Goal: Find specific page/section: Find specific page/section

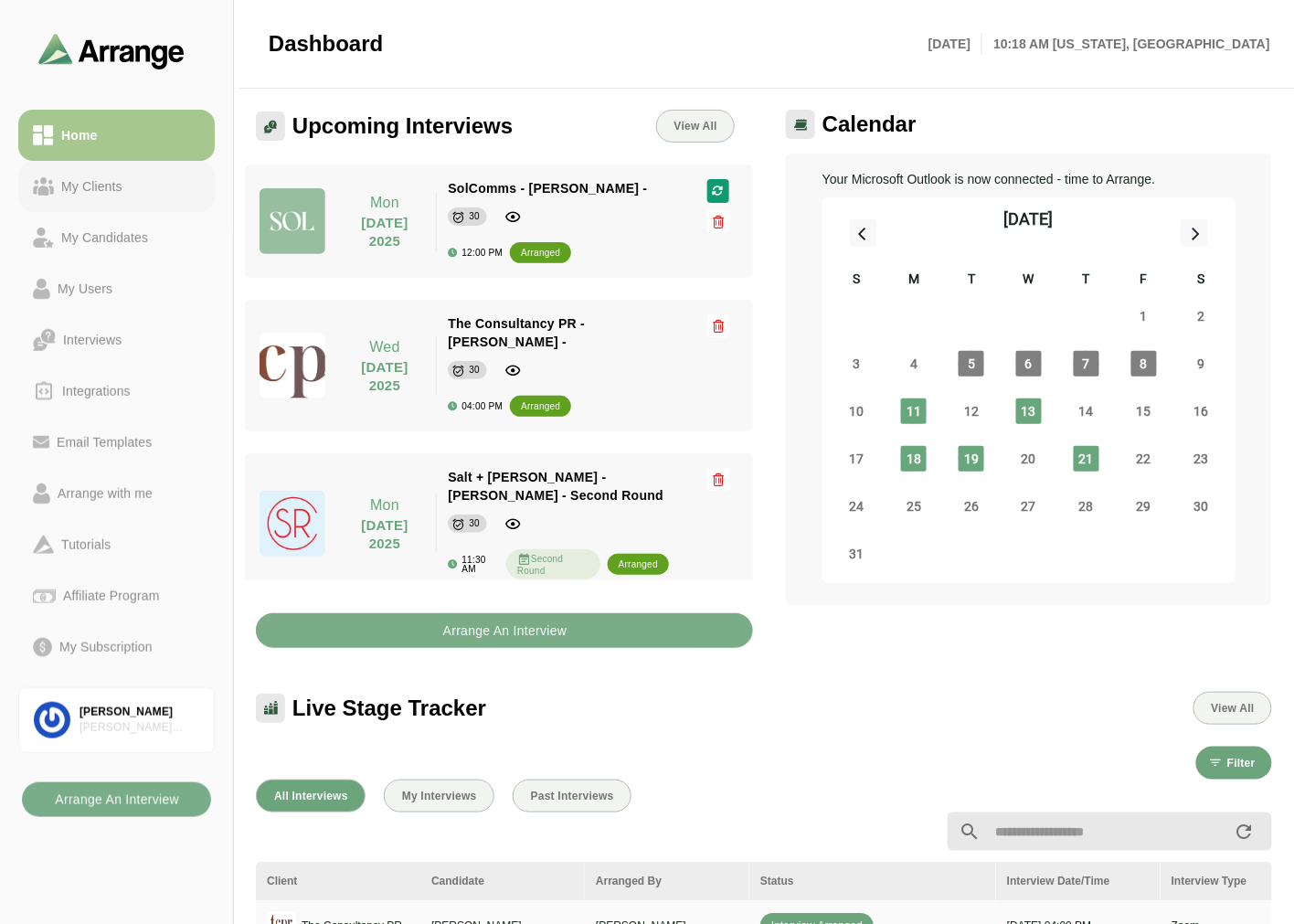
drag, startPoint x: 112, startPoint y: 194, endPoint x: 98, endPoint y: 140, distance: 55.8
click at [112, 194] on div "My Clients" at bounding box center [92, 187] width 76 height 22
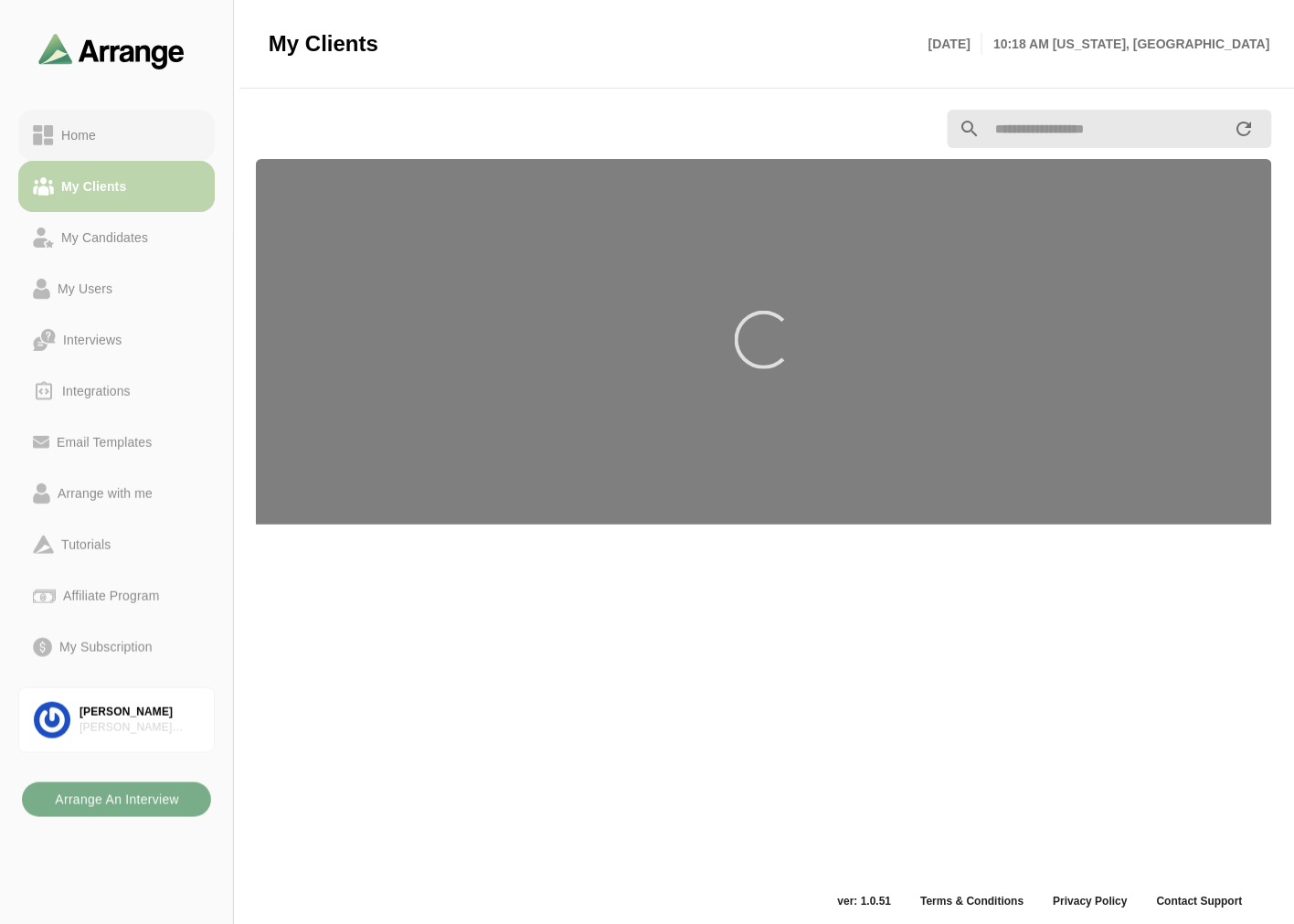
click at [103, 128] on div "Home" at bounding box center [79, 135] width 49 height 22
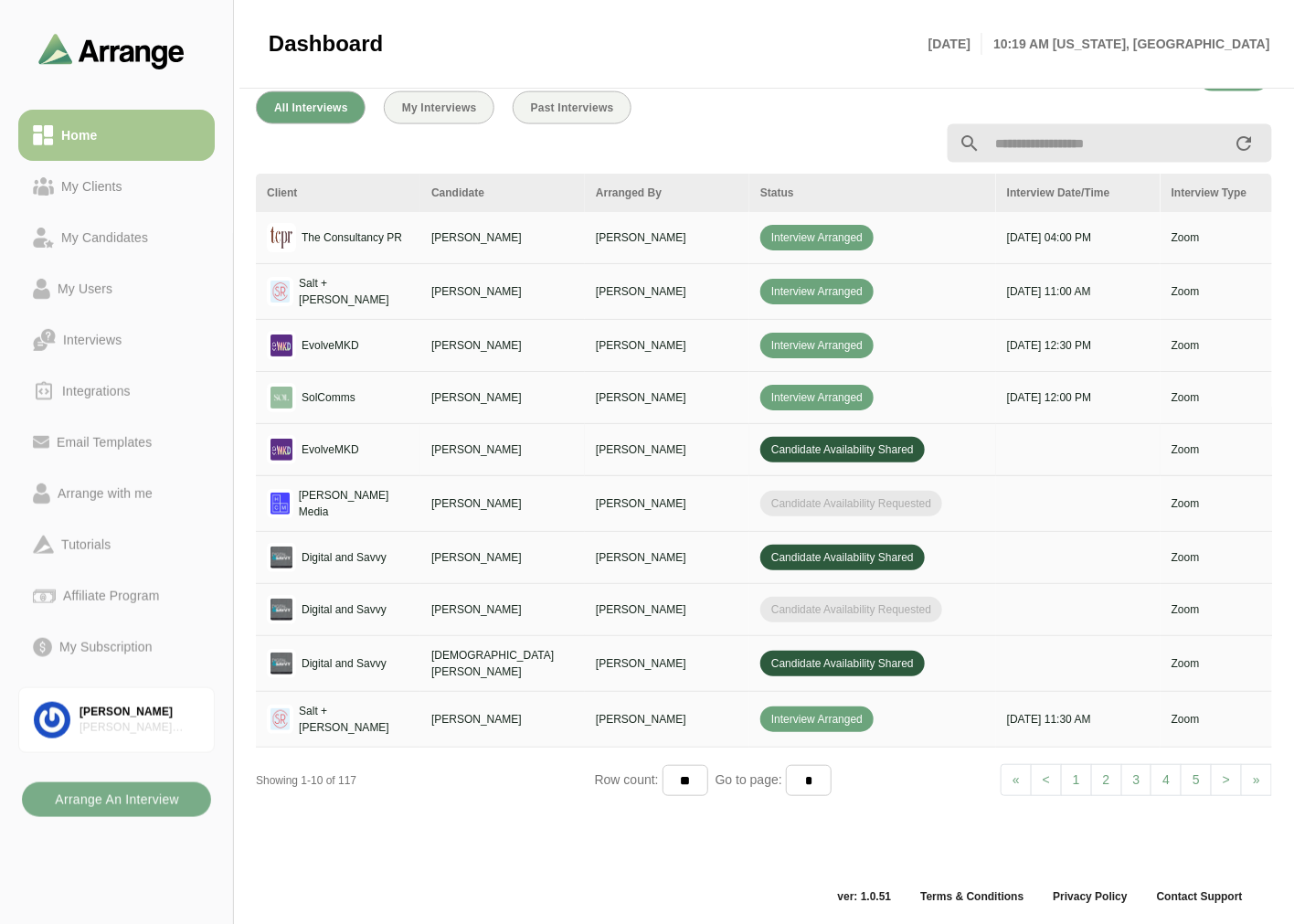
scroll to position [690, 0]
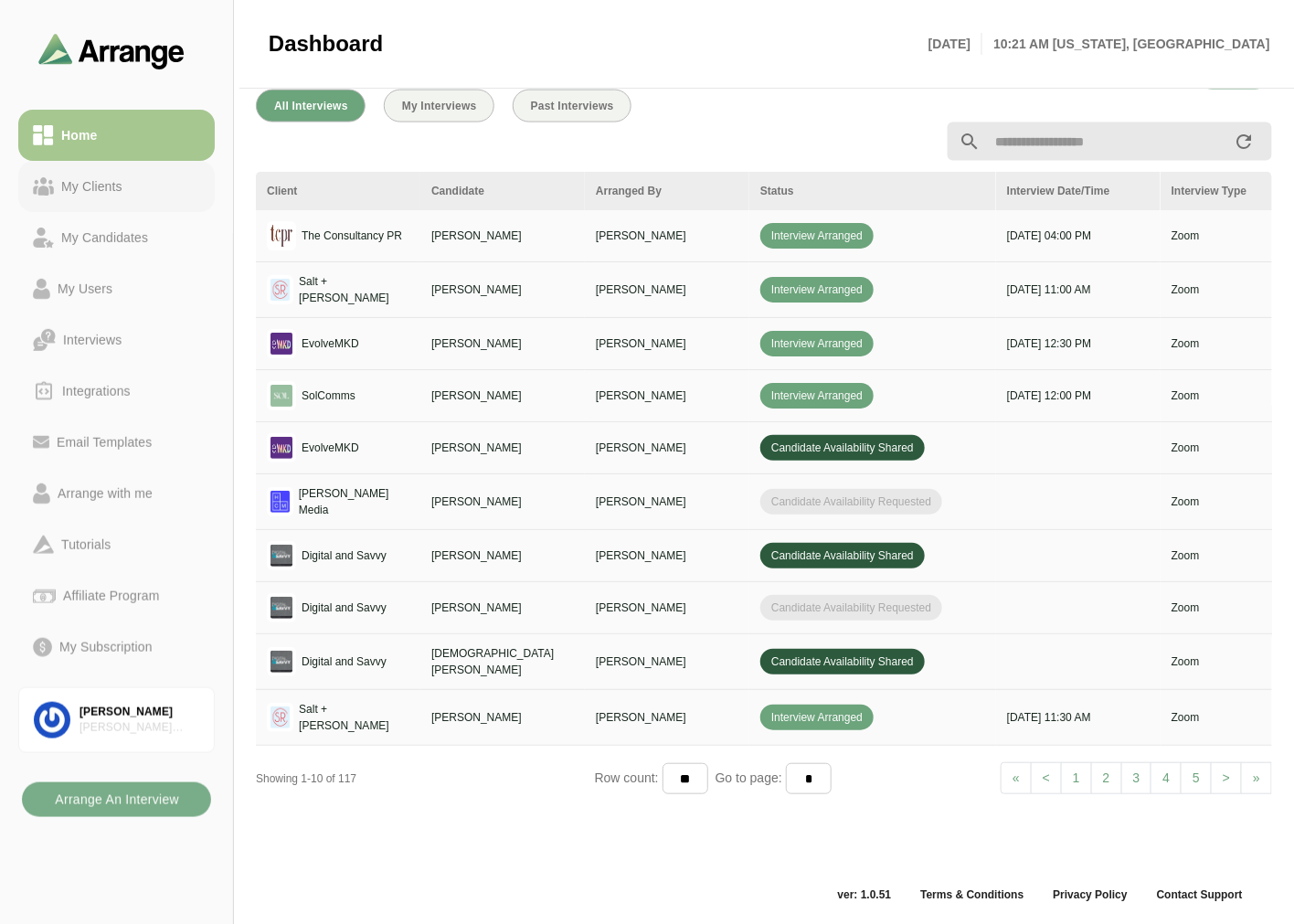
click at [106, 183] on div "My Clients" at bounding box center [92, 187] width 76 height 22
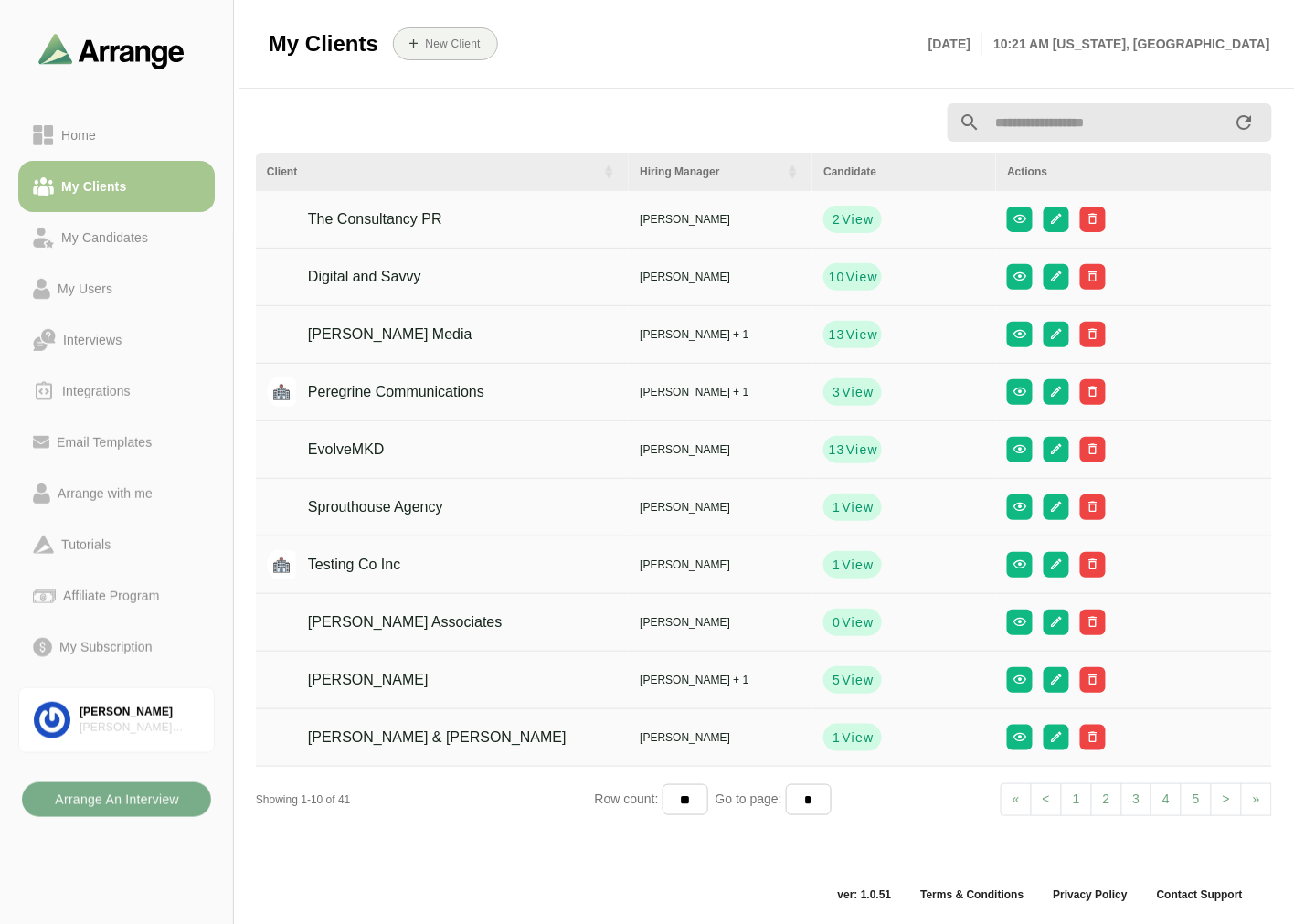
scroll to position [6, 0]
click at [845, 332] on span "View" at bounding box center [861, 335] width 33 height 19
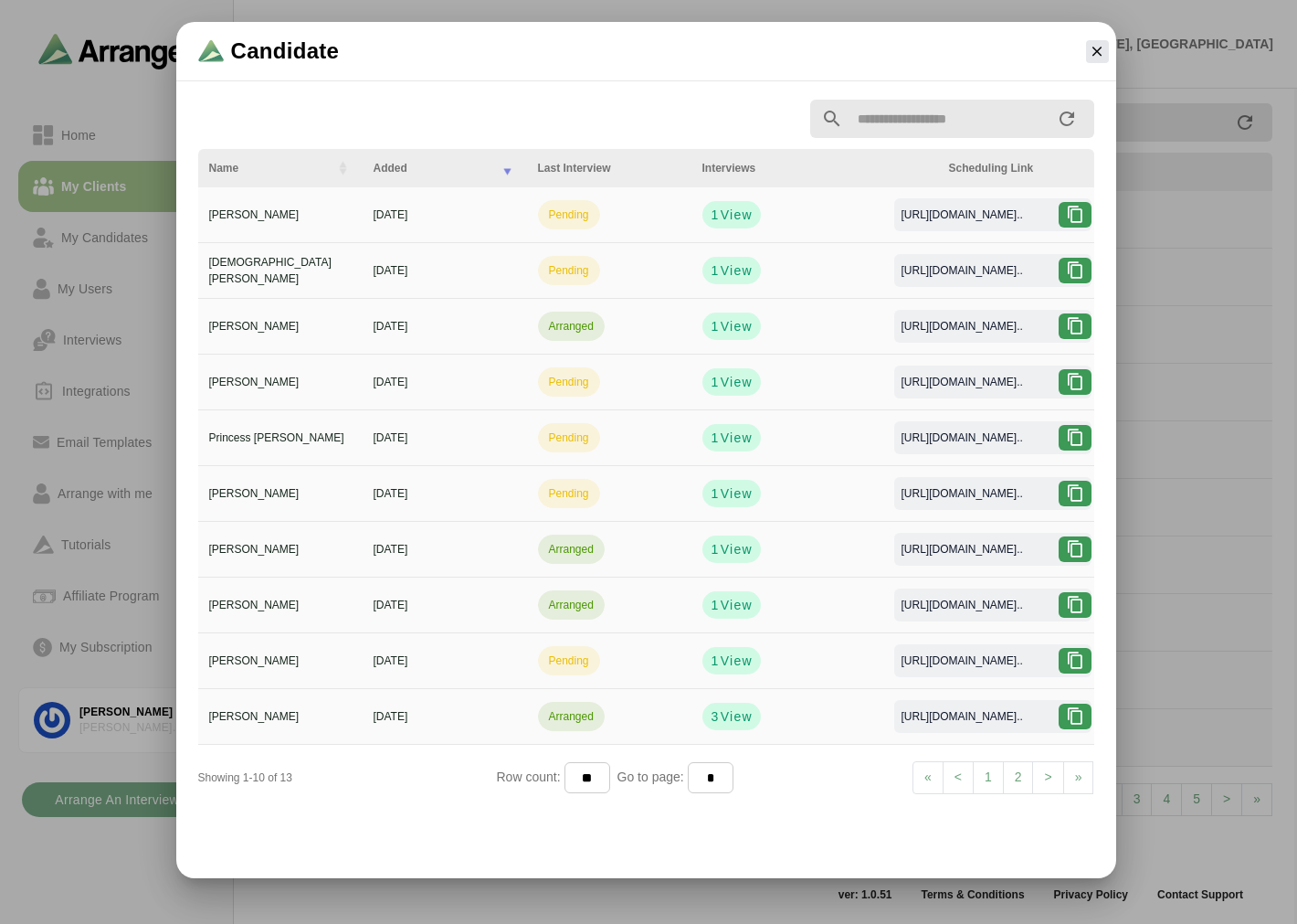
scroll to position [2, 0]
click at [1101, 45] on icon "button" at bounding box center [1097, 51] width 17 height 17
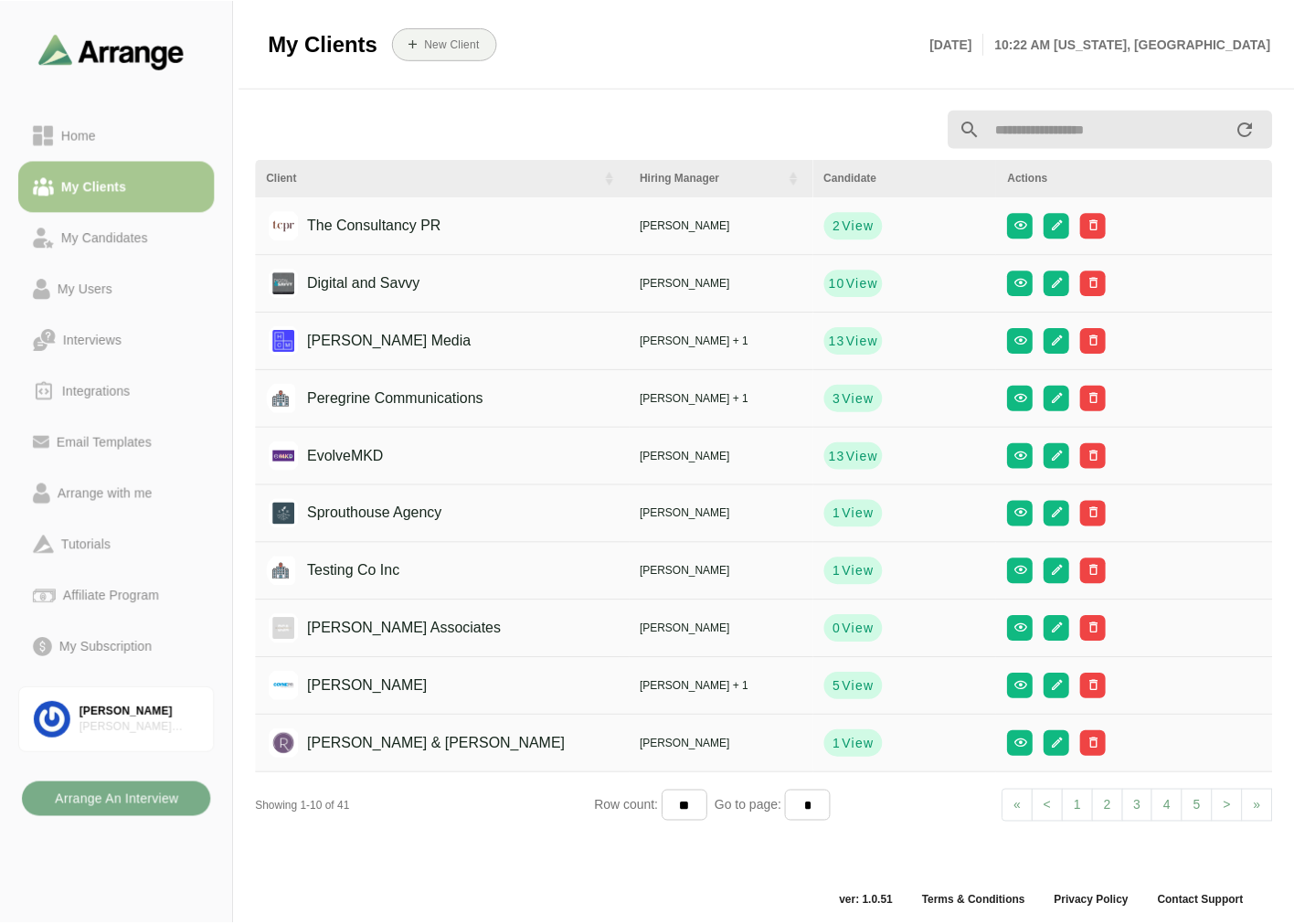
scroll to position [6, 0]
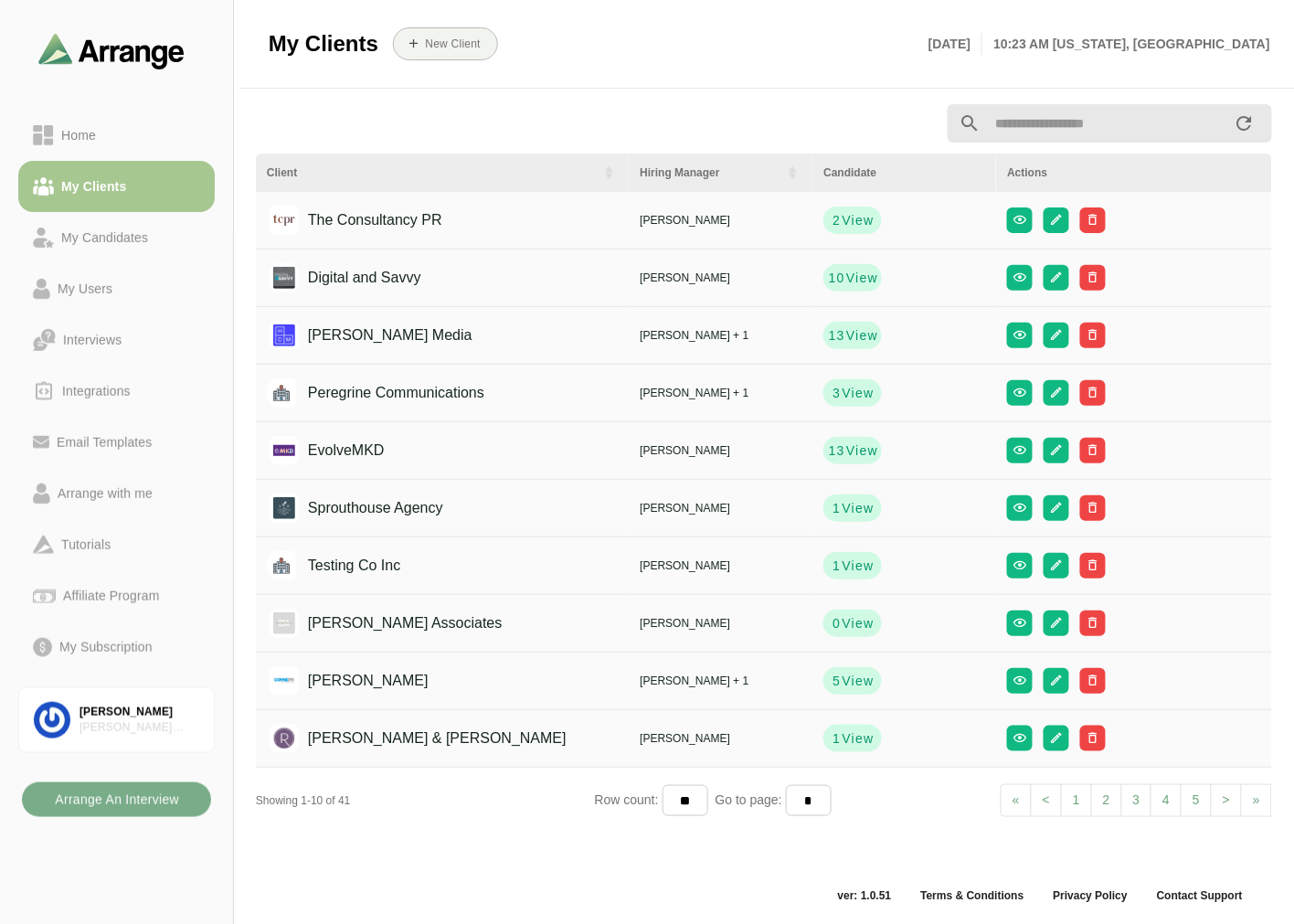
click at [1069, 106] on input "text" at bounding box center [1106, 123] width 253 height 38
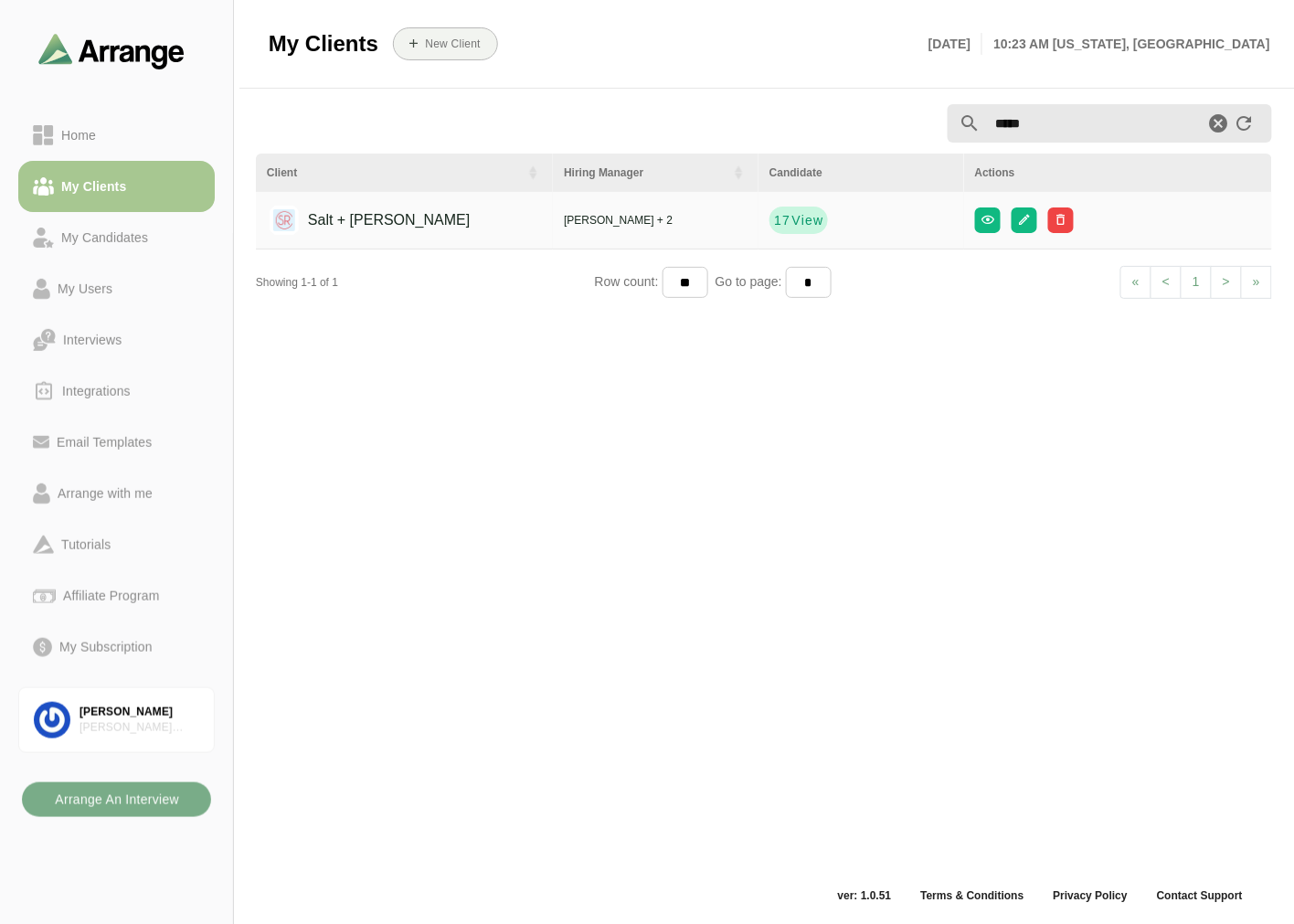
type input "****"
click at [791, 216] on span "View" at bounding box center [806, 220] width 33 height 19
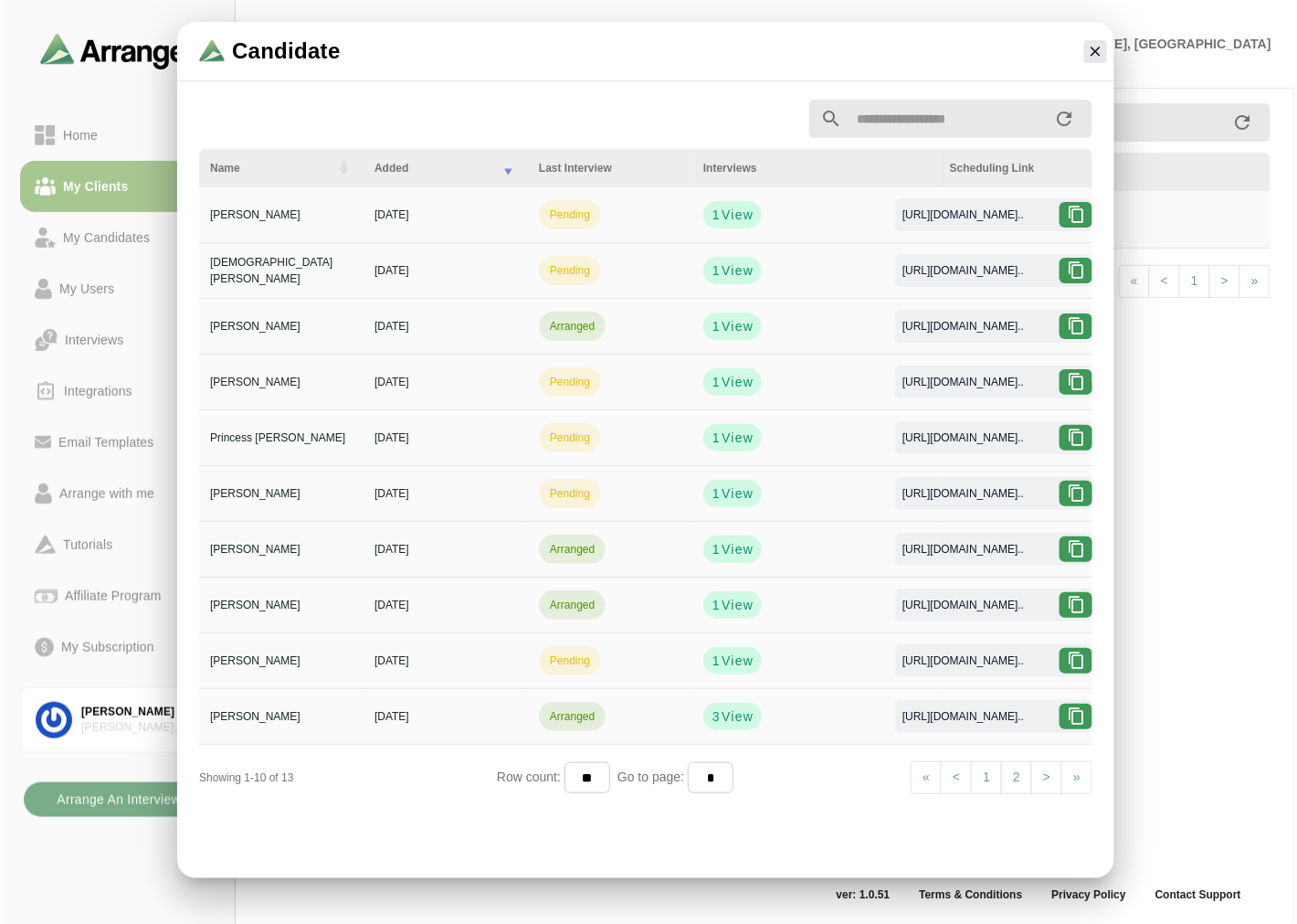
scroll to position [0, 0]
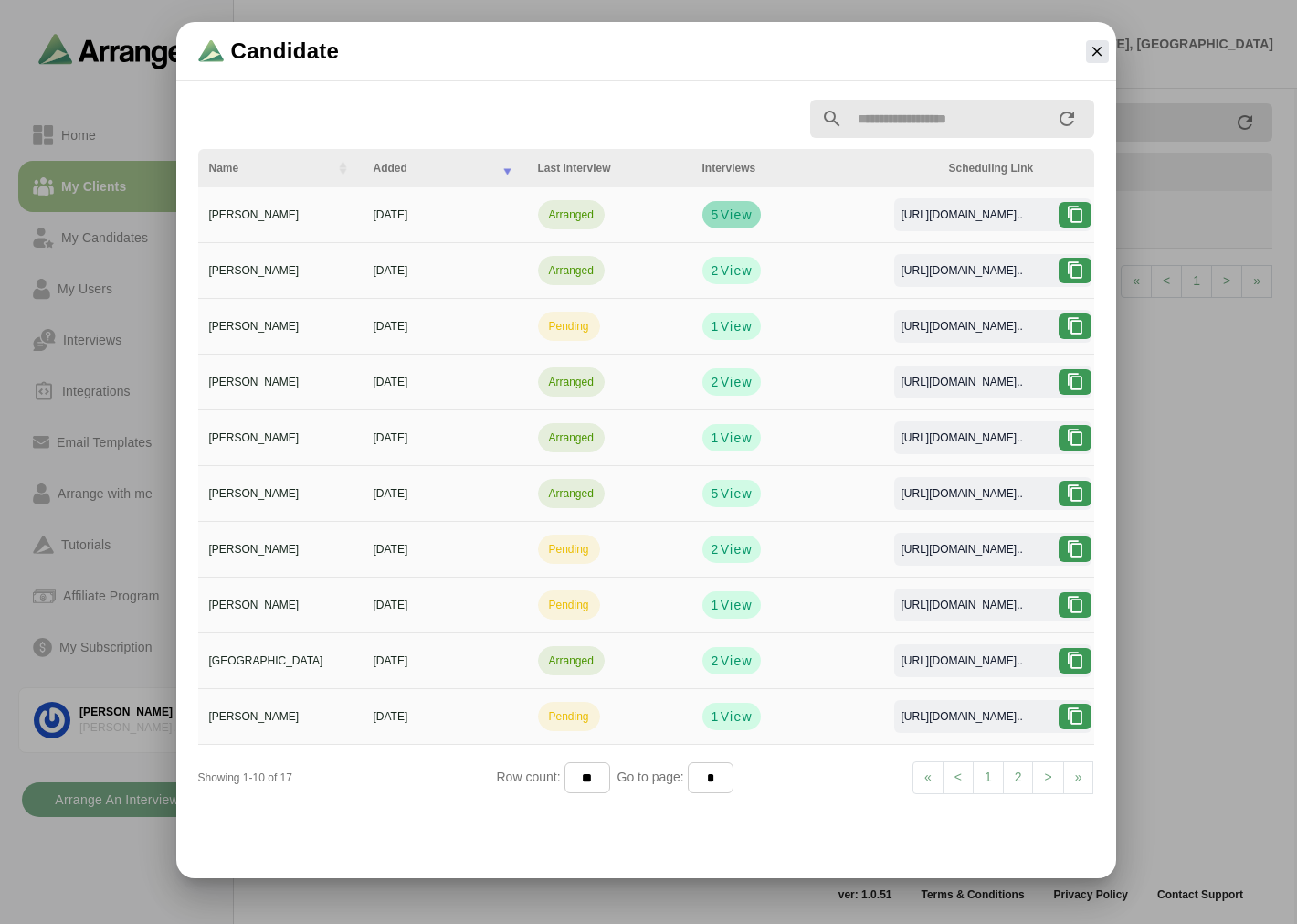
click at [720, 217] on span "View" at bounding box center [734, 214] width 33 height 19
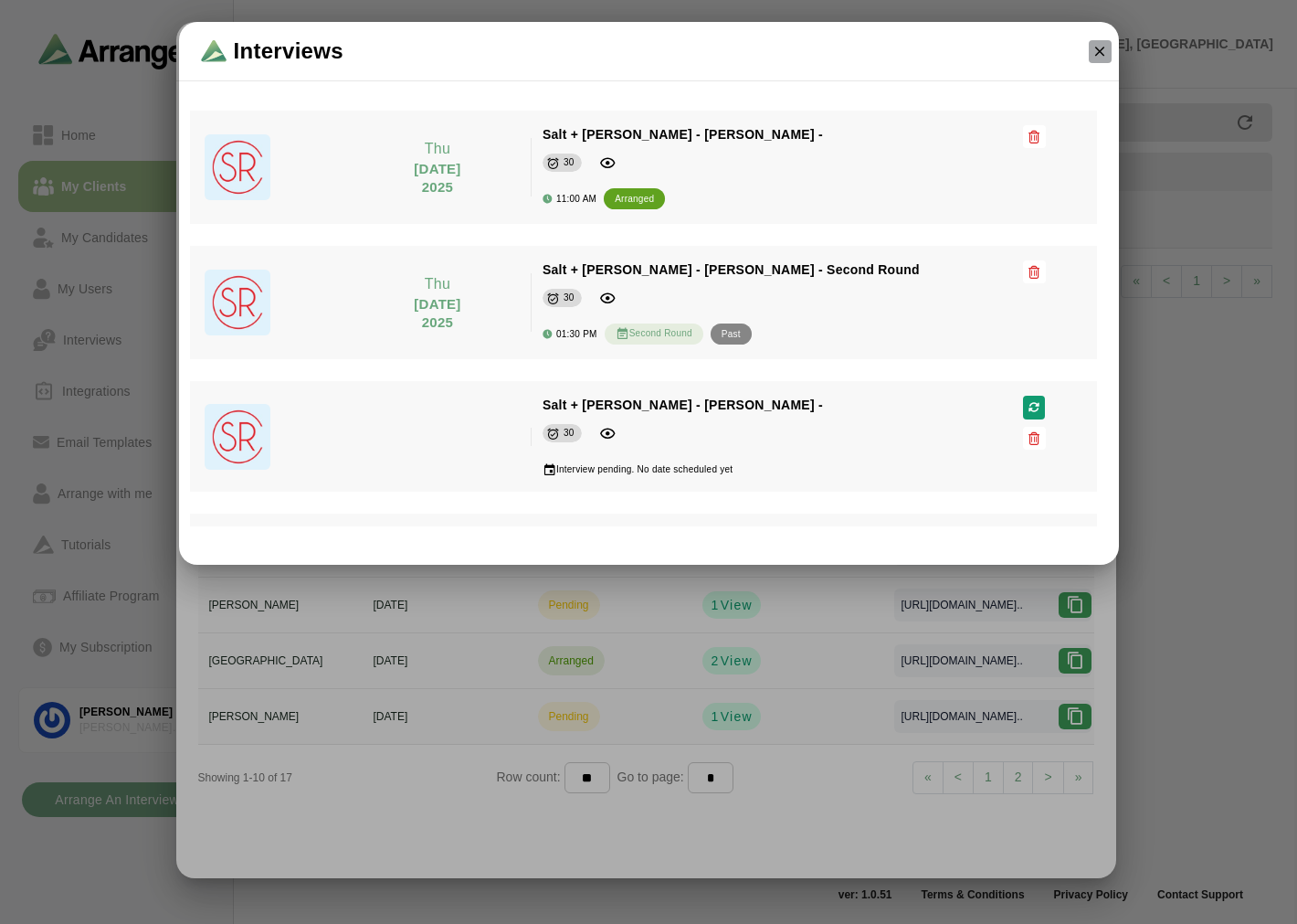
click at [1092, 51] on icon "button" at bounding box center [1100, 51] width 17 height 17
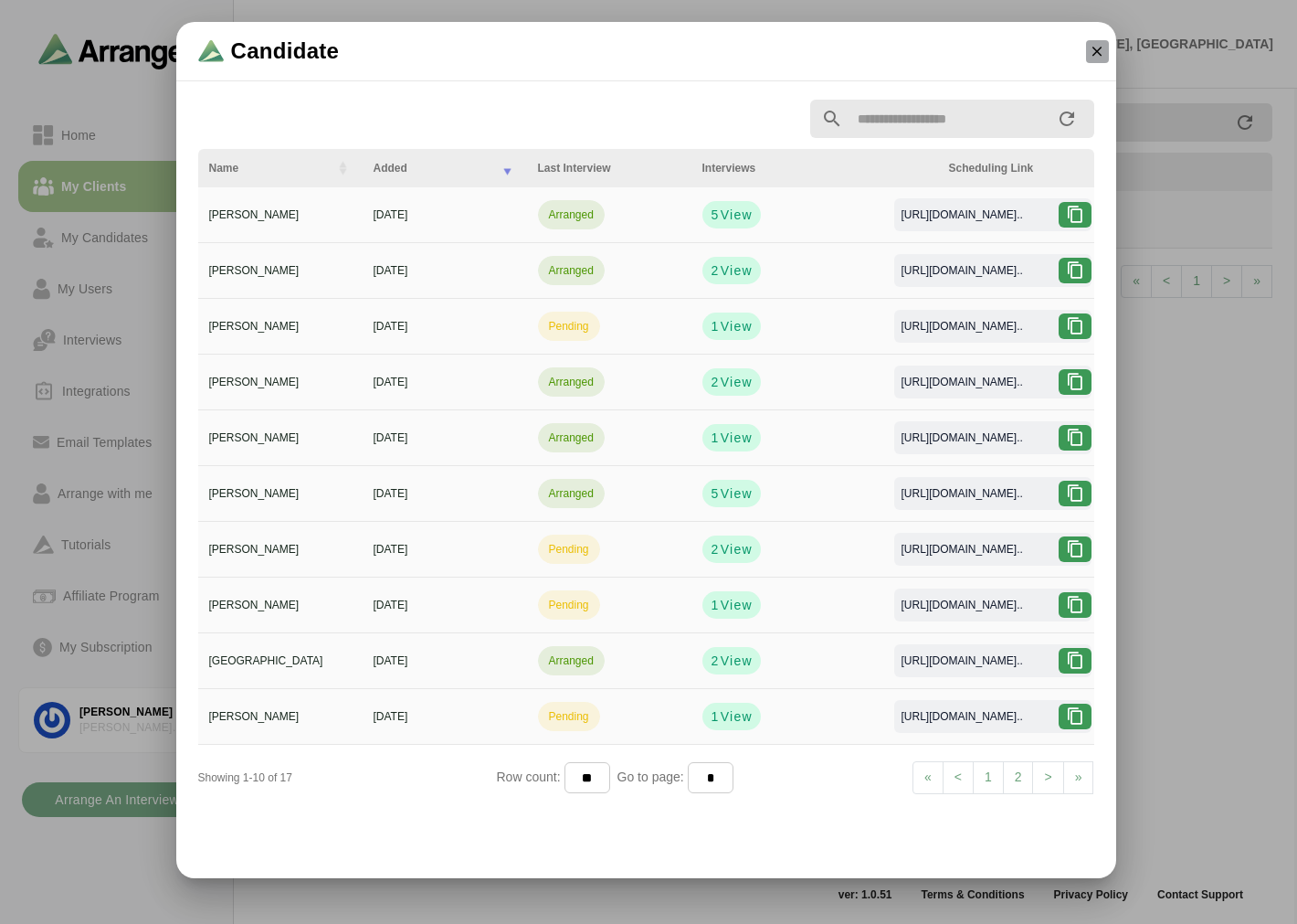
click at [1097, 48] on icon "button" at bounding box center [1097, 51] width 17 height 17
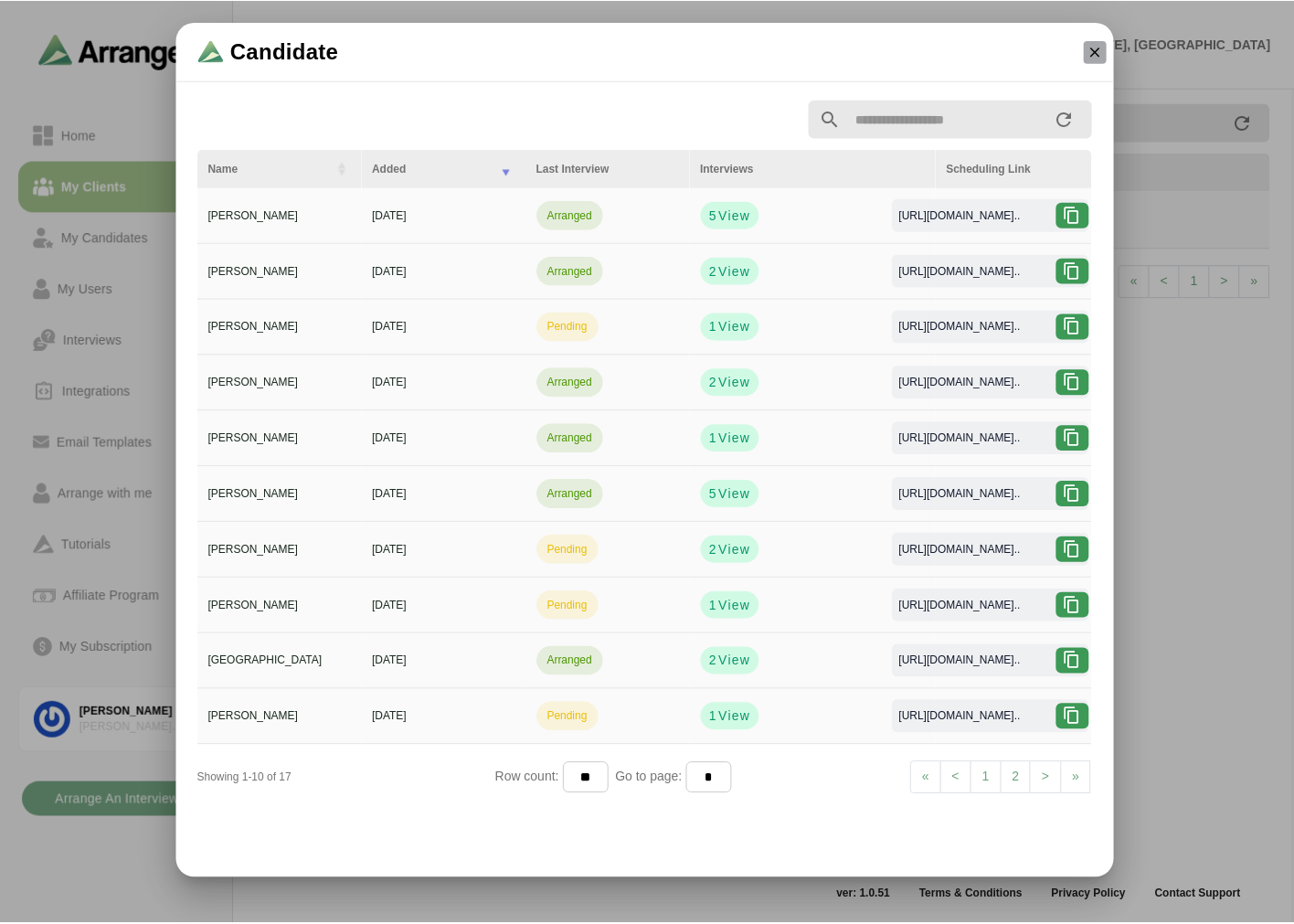
scroll to position [6, 0]
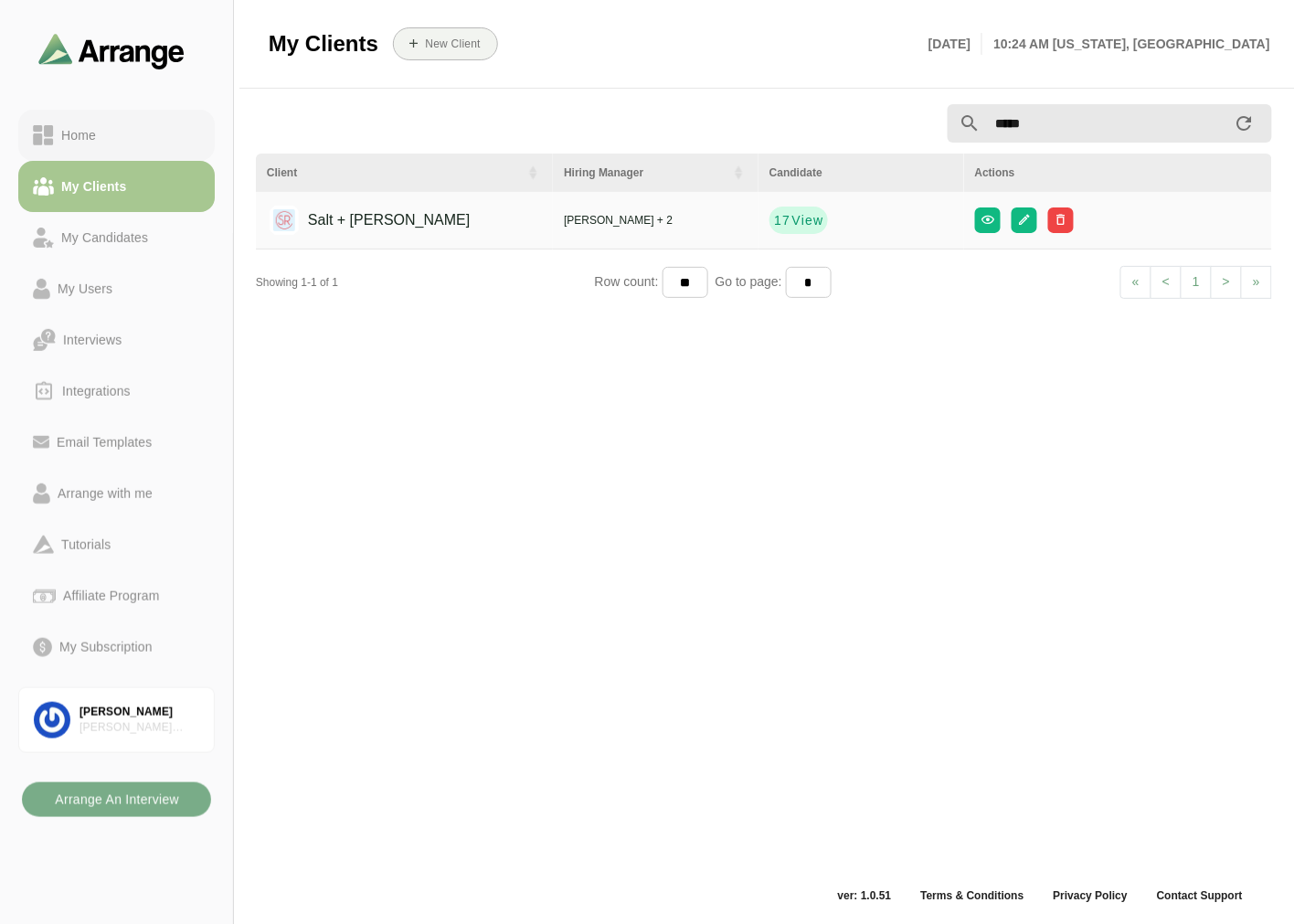
click at [185, 128] on div "Home" at bounding box center [115, 135] width 167 height 22
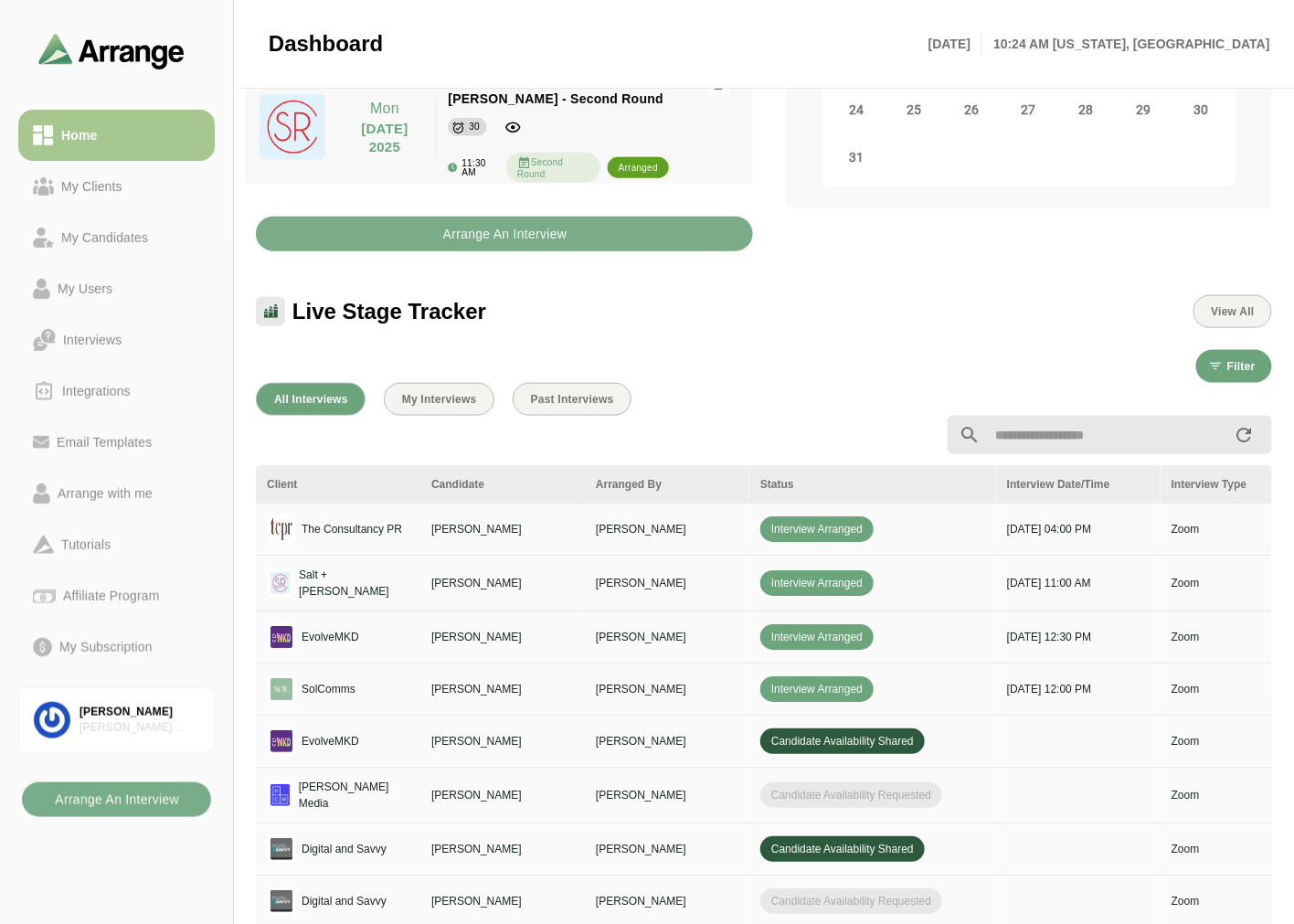
scroll to position [412, 0]
